Goal: Entertainment & Leisure: Consume media (video, audio)

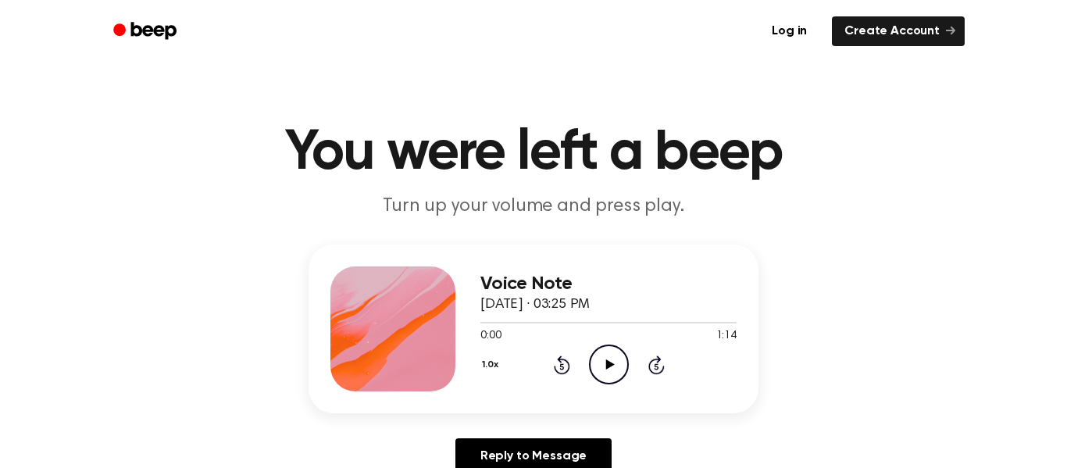
click at [611, 366] on icon at bounding box center [609, 364] width 9 height 10
click at [605, 370] on icon at bounding box center [609, 364] width 9 height 10
click at [609, 366] on icon at bounding box center [609, 364] width 9 height 10
click at [602, 370] on icon "Pause Audio" at bounding box center [609, 365] width 40 height 40
click at [610, 365] on icon at bounding box center [609, 364] width 9 height 10
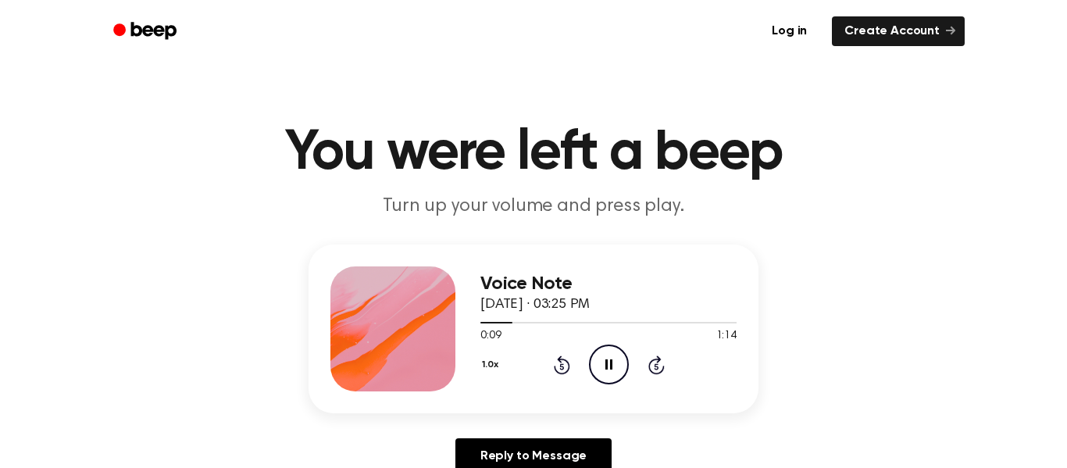
click at [564, 367] on icon "Rewind 5 seconds" at bounding box center [561, 365] width 17 height 20
